Goal: Task Accomplishment & Management: Use online tool/utility

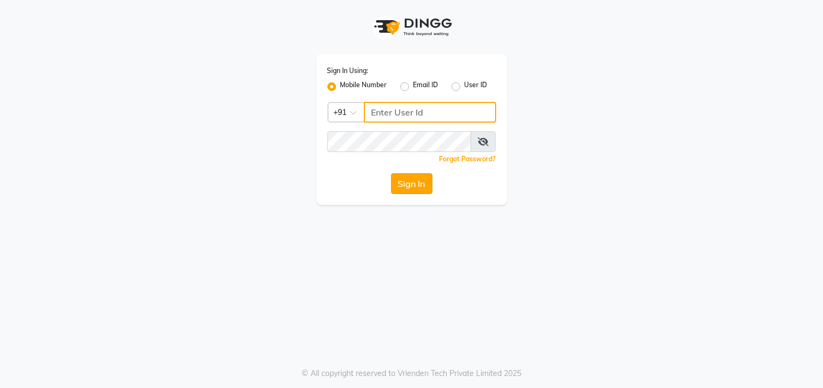
type input "9942209797"
click at [401, 182] on button "Sign In" at bounding box center [411, 183] width 41 height 21
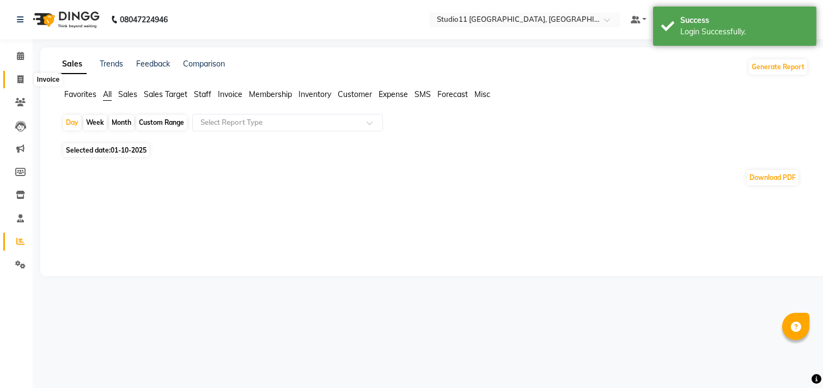
click at [15, 85] on span at bounding box center [20, 80] width 19 height 13
select select "7717"
select select "service"
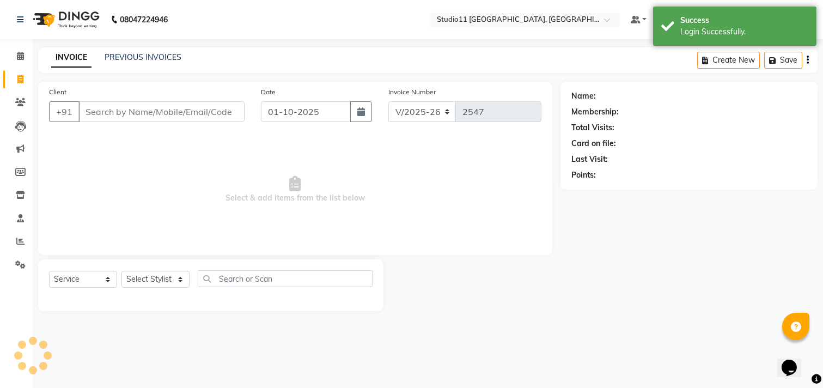
click at [121, 109] on input "Client" at bounding box center [161, 111] width 166 height 21
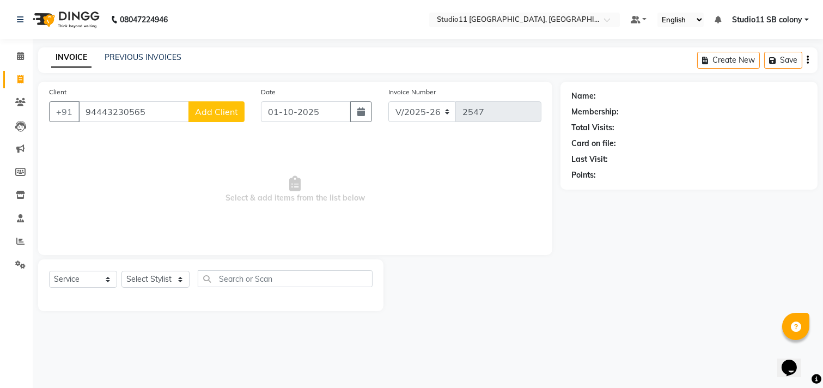
click at [107, 113] on input "94443230565" at bounding box center [133, 111] width 111 height 21
click at [114, 111] on input "94443230565" at bounding box center [133, 111] width 111 height 21
drag, startPoint x: 98, startPoint y: 111, endPoint x: 120, endPoint y: 111, distance: 22.3
click at [99, 111] on input "94443230565" at bounding box center [133, 111] width 111 height 21
drag, startPoint x: 109, startPoint y: 111, endPoint x: 127, endPoint y: 109, distance: 18.0
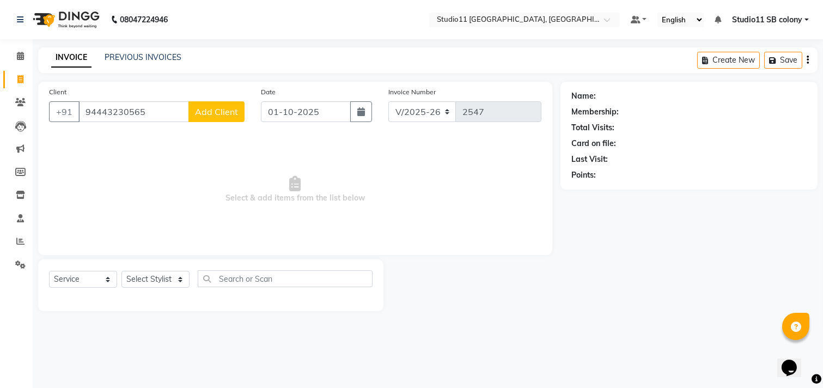
click at [112, 111] on input "94443230565" at bounding box center [133, 111] width 111 height 21
click at [109, 112] on input "94443230565" at bounding box center [133, 111] width 111 height 21
click at [103, 115] on input "94443230565" at bounding box center [133, 111] width 111 height 21
click at [113, 111] on input "94443230565" at bounding box center [133, 111] width 111 height 21
type input "9444230565"
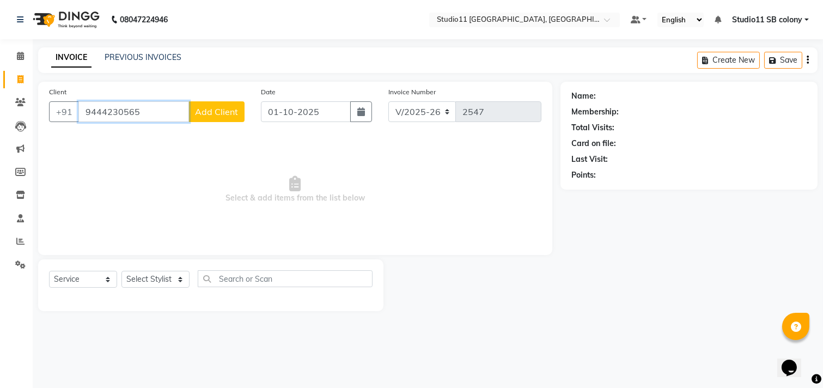
click at [138, 110] on input "9444230565" at bounding box center [133, 111] width 111 height 21
drag, startPoint x: 143, startPoint y: 110, endPoint x: 69, endPoint y: 112, distance: 73.5
click at [69, 112] on div "[PHONE_NUMBER] Add Client" at bounding box center [146, 111] width 195 height 21
